Goal: Task Accomplishment & Management: Complete application form

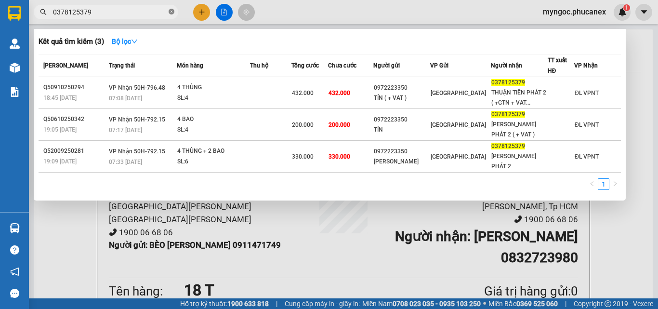
click at [169, 13] on icon "close-circle" at bounding box center [171, 12] width 6 height 6
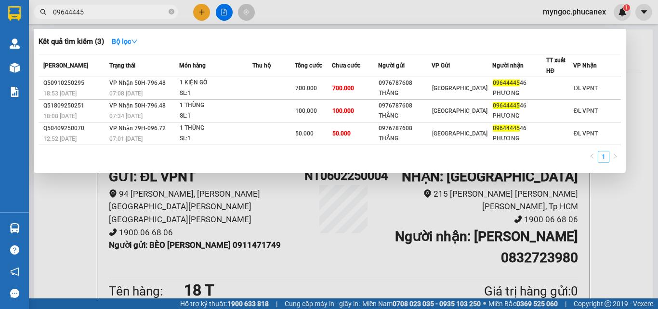
type input "09644445"
click at [167, 11] on span "09644445" at bounding box center [106, 12] width 144 height 14
click at [170, 10] on icon "close-circle" at bounding box center [171, 12] width 6 height 6
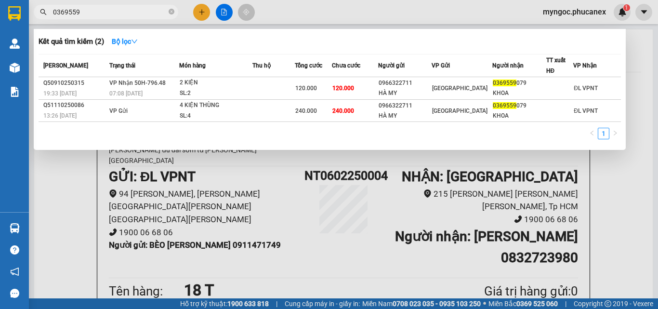
type input "0369559"
drag, startPoint x: 168, startPoint y: 9, endPoint x: 176, endPoint y: 13, distance: 9.0
click at [170, 10] on span "0369559" at bounding box center [106, 12] width 144 height 14
click at [172, 12] on icon "close-circle" at bounding box center [171, 12] width 6 height 6
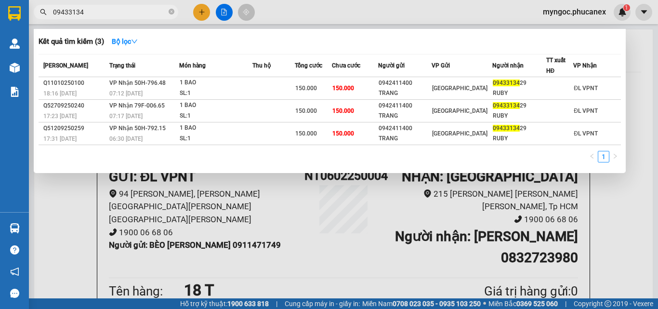
type input "09433134"
click at [203, 10] on div at bounding box center [329, 154] width 658 height 309
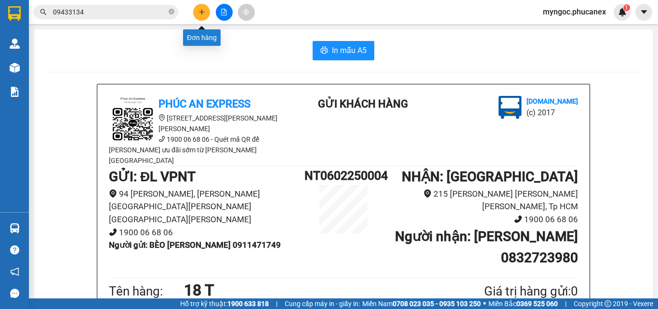
click at [202, 13] on icon "plus" at bounding box center [201, 11] width 0 height 5
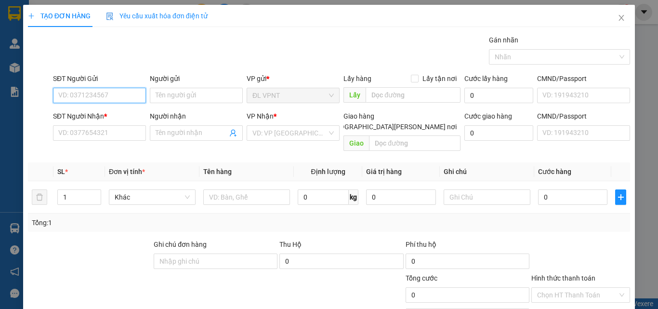
click at [90, 99] on input "SĐT Người Gửi" at bounding box center [99, 95] width 93 height 15
paste input "988898586"
click at [57, 94] on input "988898586" at bounding box center [99, 95] width 93 height 15
type input "0988898586"
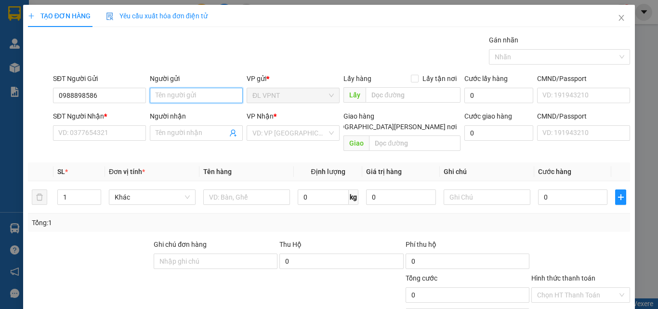
click at [176, 95] on input "Người gửi" at bounding box center [196, 95] width 93 height 15
type input "ANH TÍ"
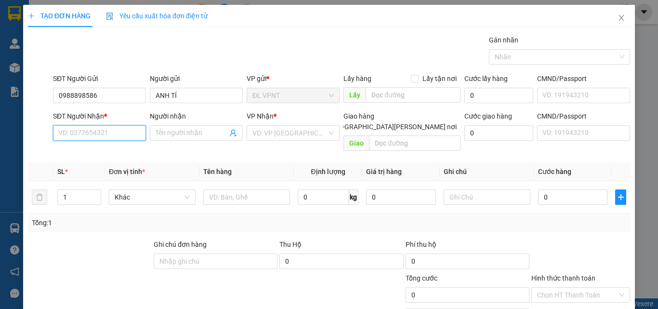
click at [99, 136] on input "SĐT Người Nhận *" at bounding box center [99, 132] width 93 height 15
paste input "NGA 0938396663"
drag, startPoint x: 75, startPoint y: 132, endPoint x: 35, endPoint y: 134, distance: 40.0
click at [35, 134] on div "SĐT Người [PERSON_NAME] * [PERSON_NAME] 0938396663 NGA 0938396663 Người [PERSON…" at bounding box center [329, 133] width 604 height 44
type input "0938396663"
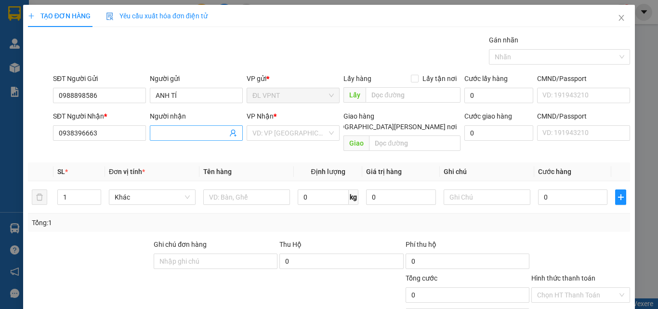
click at [172, 134] on input "Người nhận" at bounding box center [191, 133] width 72 height 11
paste input "NGA"
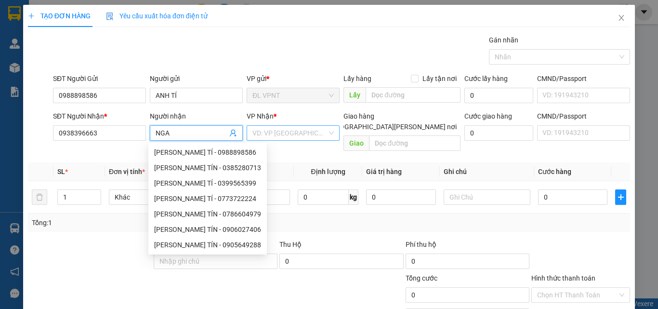
type input "NGA"
click at [302, 135] on input "search" at bounding box center [289, 133] width 75 height 14
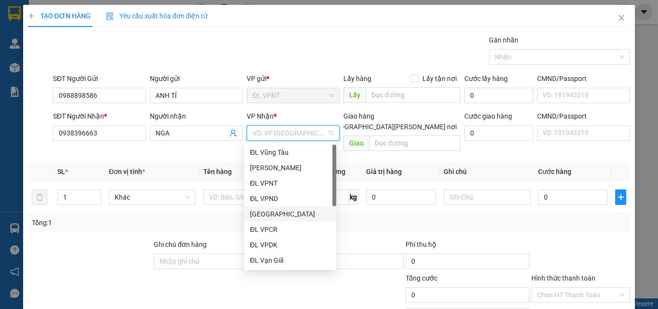
click at [269, 213] on div "[GEOGRAPHIC_DATA]" at bounding box center [290, 213] width 80 height 11
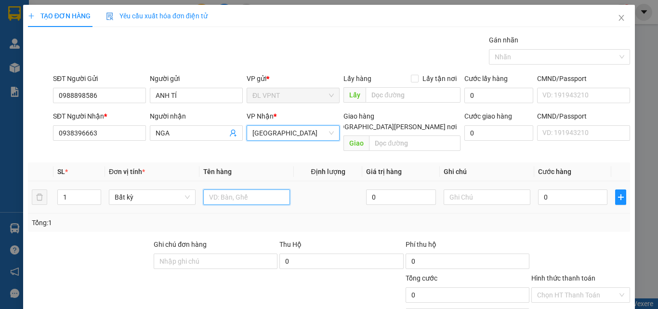
click at [230, 189] on input "text" at bounding box center [246, 196] width 87 height 15
type input "1 GÓI"
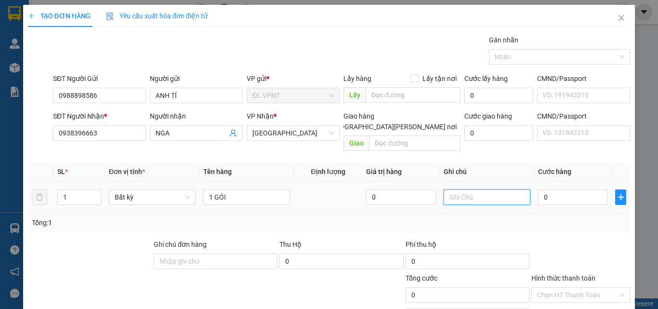
click at [494, 189] on input "text" at bounding box center [486, 196] width 87 height 15
click at [490, 189] on input "CƯỚC 2 ĐẦU" at bounding box center [486, 196] width 87 height 15
paste input "Q51010250150"
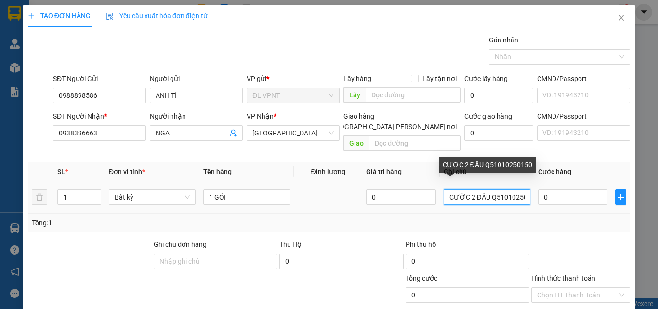
scroll to position [0, 12]
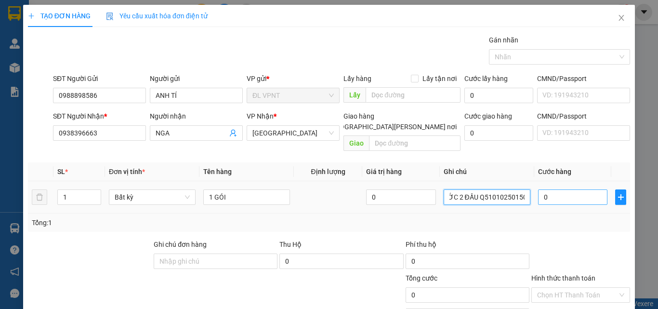
type input "CƯỚC 2 ĐẦU Q51010250150"
click at [558, 189] on input "0" at bounding box center [572, 196] width 69 height 15
type input "4"
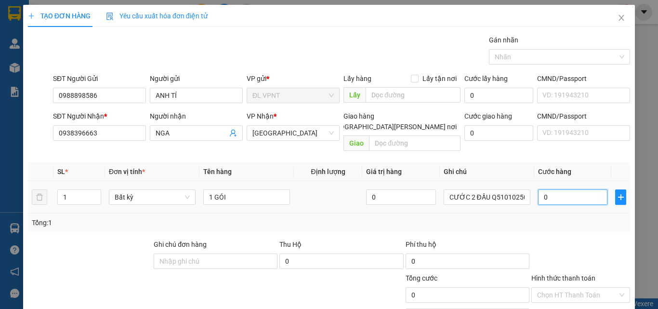
type input "4"
type input "40"
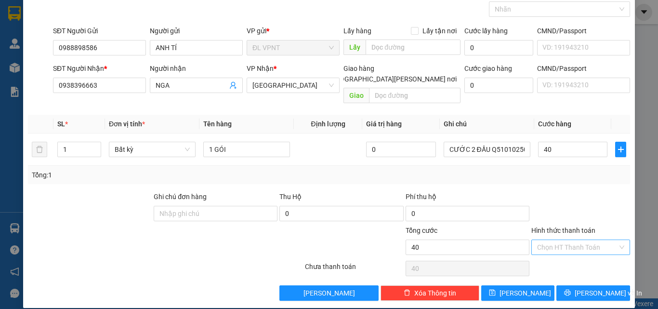
click at [576, 240] on input "Hình thức thanh toán" at bounding box center [577, 247] width 80 height 14
type input "40.000"
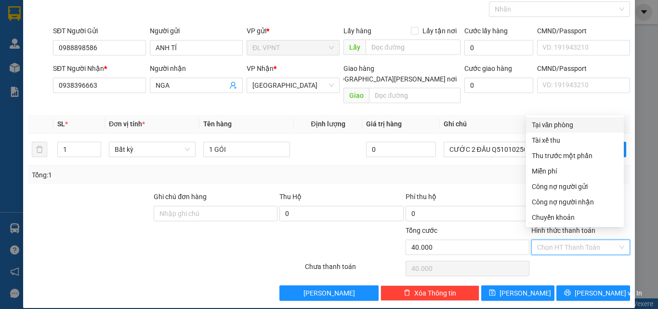
click at [449, 175] on div "Transit Pickup Surcharge Ids Transit Deliver Surcharge Ids Transit Deliver Surc…" at bounding box center [329, 143] width 602 height 313
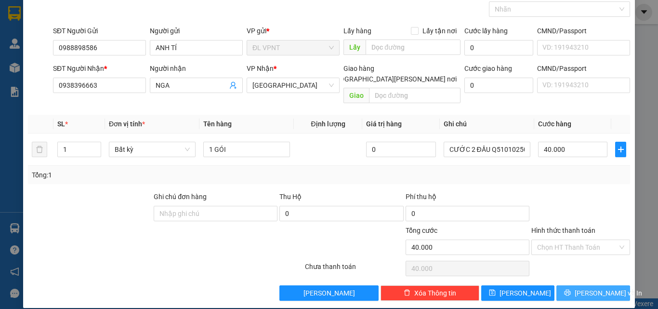
click at [581, 287] on span "[PERSON_NAME] và In" at bounding box center [607, 292] width 67 height 11
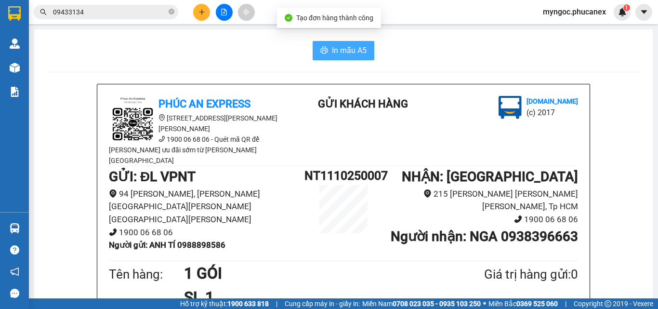
click at [352, 56] on span "In mẫu A5" at bounding box center [349, 50] width 35 height 12
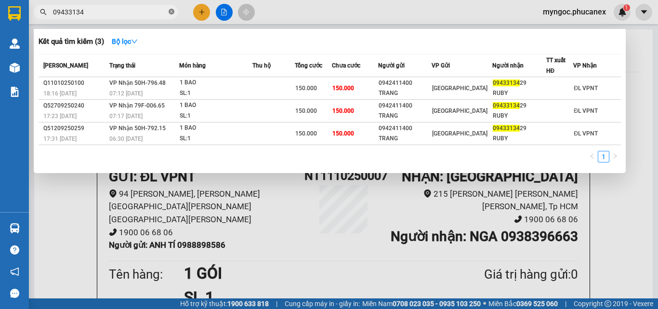
click at [173, 11] on icon "close-circle" at bounding box center [171, 12] width 6 height 6
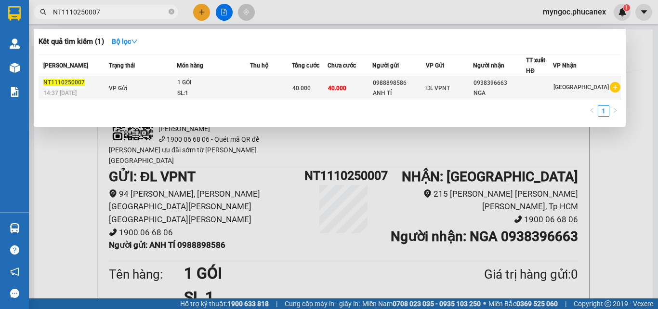
type input "NT1110250007"
click at [281, 91] on td at bounding box center [271, 88] width 42 height 22
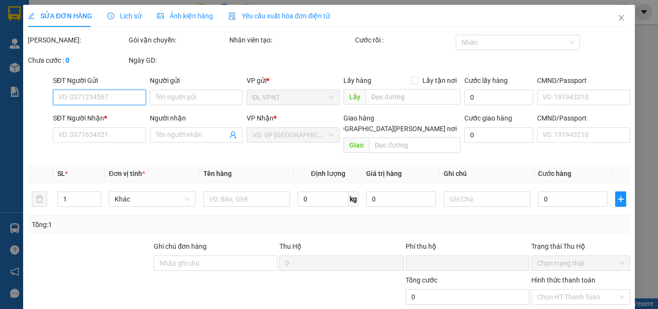
type input "0988898586"
type input "ANH TÍ"
type input "0938396663"
type input "NGA"
type input "0"
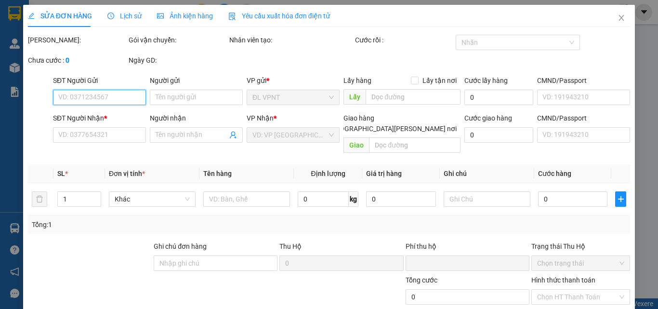
type input "40.000"
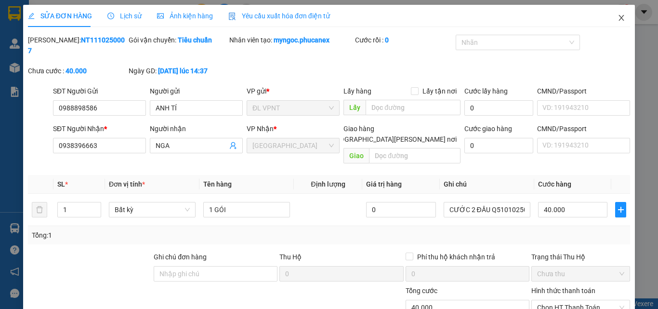
click at [617, 16] on icon "close" at bounding box center [621, 18] width 8 height 8
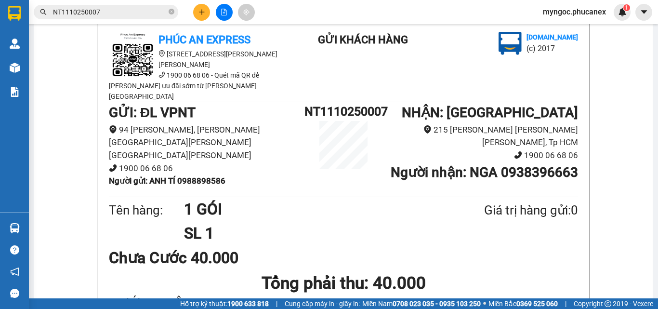
scroll to position [96, 0]
